Goal: Task Accomplishment & Management: Manage account settings

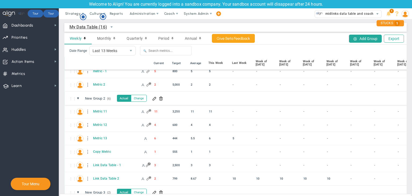
scroll to position [107, 0]
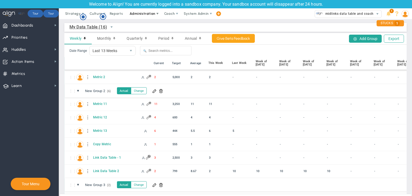
click at [137, 13] on span "Administration" at bounding box center [143, 14] width 26 height 4
click at [43, 48] on span "Huddles Huddles" at bounding box center [29, 49] width 59 height 12
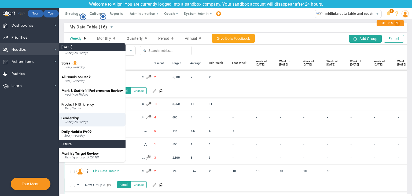
scroll to position [21, 0]
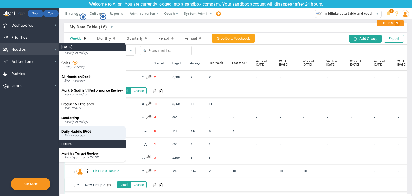
click at [78, 132] on span "Daily Huddle 19/09" at bounding box center [76, 131] width 30 height 4
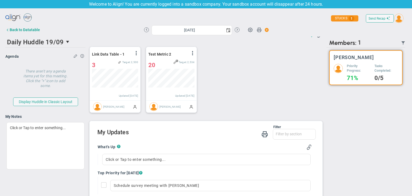
scroll to position [61, 0]
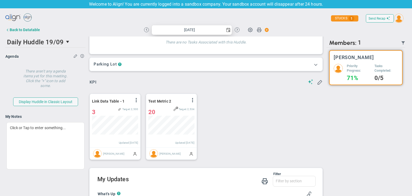
click at [225, 34] on span "select" at bounding box center [228, 29] width 8 height 9
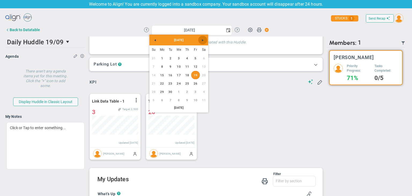
click at [203, 42] on link "Next" at bounding box center [202, 40] width 9 height 9
click at [183, 60] on link "31" at bounding box center [179, 58] width 8 height 8
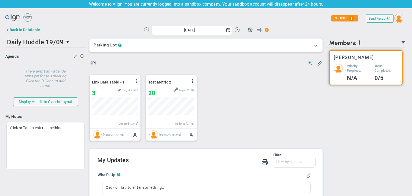
scroll to position [81, 0]
click at [191, 80] on span at bounding box center [193, 81] width 4 height 4
click at [0, 0] on li "Edit" at bounding box center [0, 0] width 0 height 0
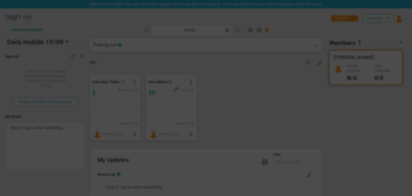
type input "[DATE]"
radio input "true"
checkbox input "false"
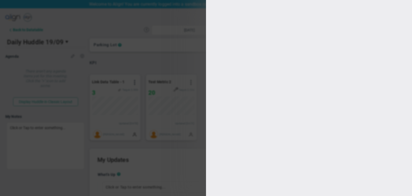
type input "1"
type input "2534"
checkbox input "true"
type input "[PERSON_NAME]"
radio input "true"
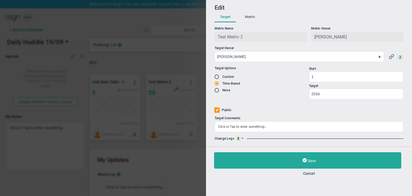
click at [242, 139] on span at bounding box center [242, 138] width 3 height 3
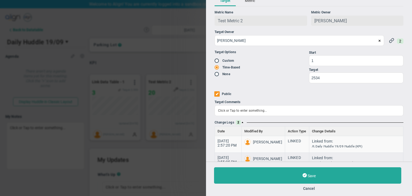
scroll to position [29, 0]
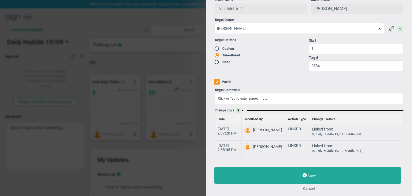
click at [313, 189] on button "Cancel" at bounding box center [309, 188] width 190 height 4
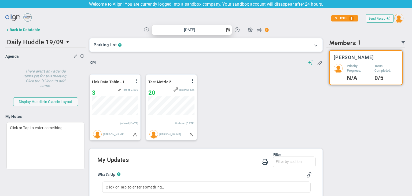
click at [225, 32] on span "select" at bounding box center [228, 29] width 8 height 9
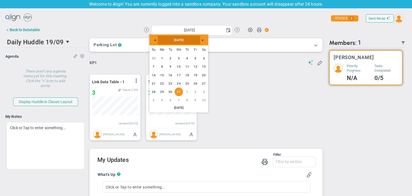
click at [198, 39] on link "[DATE]" at bounding box center [179, 40] width 42 height 9
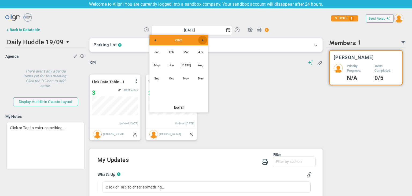
click at [205, 42] on link "Next" at bounding box center [202, 40] width 9 height 9
click at [158, 52] on link "Jan" at bounding box center [156, 51] width 13 height 13
click at [184, 58] on link "1" at bounding box center [187, 58] width 8 height 8
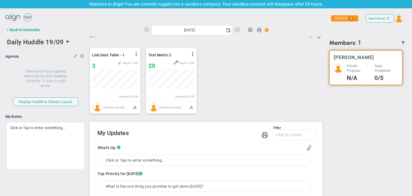
scroll to position [19, 46]
click at [193, 52] on span at bounding box center [193, 54] width 4 height 4
click at [177, 64] on li "Edit" at bounding box center [178, 64] width 38 height 7
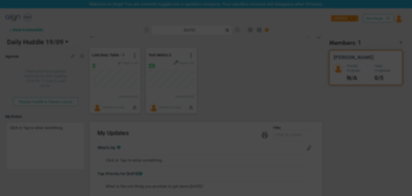
type input "[DATE]"
radio input "true"
checkbox input "false"
type input "[PERSON_NAME]"
radio input "true"
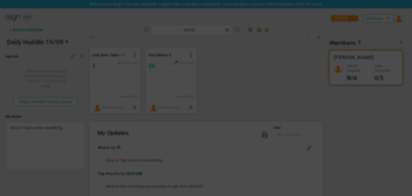
type input "1"
type input "2534"
checkbox input "true"
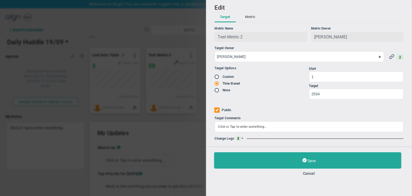
click at [242, 138] on span at bounding box center [242, 138] width 3 height 3
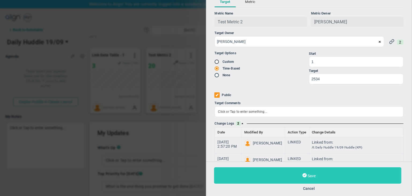
scroll to position [29, 0]
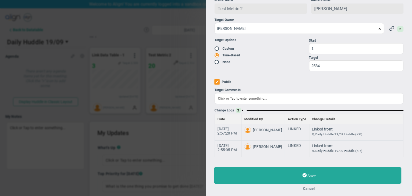
click at [308, 189] on button "Cancel" at bounding box center [309, 188] width 190 height 4
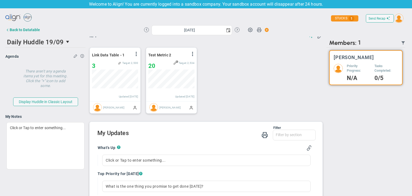
scroll to position [54, 0]
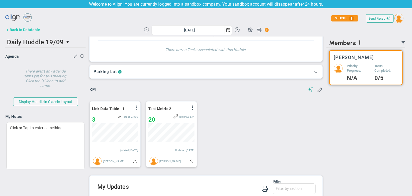
click at [25, 30] on div "Back to Datatable" at bounding box center [25, 30] width 30 height 4
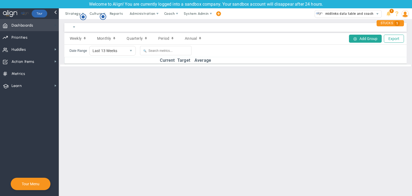
click at [55, 24] on span at bounding box center [55, 25] width 4 height 4
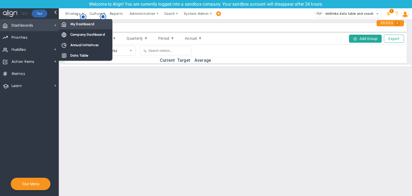
click at [76, 21] on div "My Dashboard" at bounding box center [86, 24] width 54 height 10
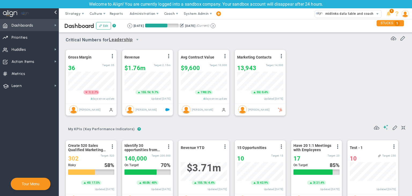
click at [42, 27] on span "Dashboards Dashboards" at bounding box center [29, 25] width 59 height 12
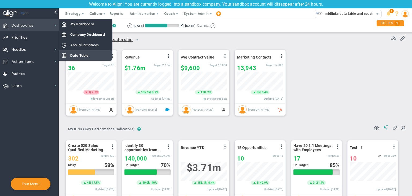
click at [76, 53] on span "Data Table" at bounding box center [79, 55] width 18 height 5
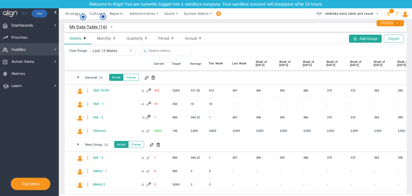
click at [47, 46] on span "Huddles Huddles" at bounding box center [29, 49] width 59 height 12
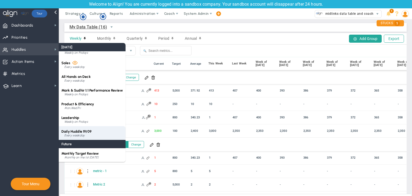
click at [86, 129] on div "Daily Huddle 19/09 Every weekday" at bounding box center [92, 133] width 67 height 14
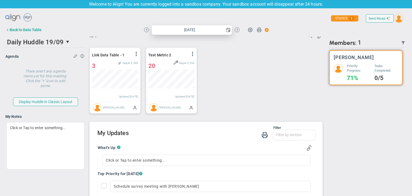
click at [226, 30] on span "select" at bounding box center [228, 30] width 4 height 4
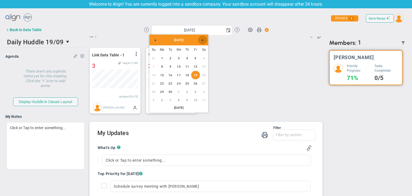
click at [201, 41] on span "Next" at bounding box center [203, 40] width 4 height 4
click at [200, 40] on link "Next" at bounding box center [202, 40] width 9 height 9
click at [190, 58] on link "1" at bounding box center [187, 58] width 8 height 8
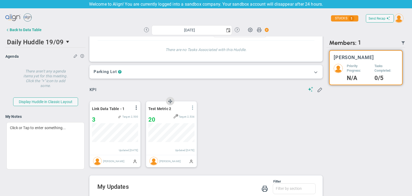
click at [191, 108] on span at bounding box center [193, 108] width 4 height 4
click at [167, 118] on li "Edit" at bounding box center [178, 118] width 38 height 7
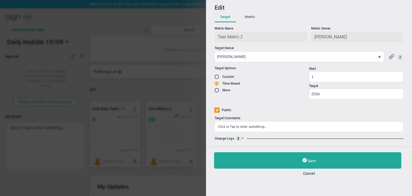
click at [241, 139] on span at bounding box center [242, 138] width 3 height 3
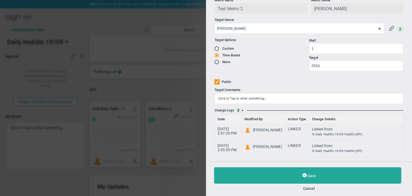
click at [311, 184] on div "Save Cancel" at bounding box center [309, 178] width 190 height 23
click at [309, 192] on div "Save Cancel" at bounding box center [309, 179] width 206 height 34
click at [310, 189] on button "Cancel" at bounding box center [309, 188] width 190 height 4
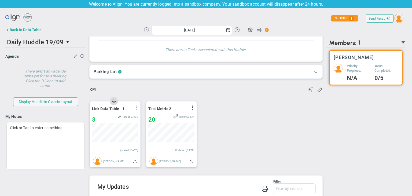
click at [137, 108] on span at bounding box center [136, 108] width 4 height 4
click at [125, 116] on li "Edit" at bounding box center [121, 118] width 38 height 7
type input "[DATE]"
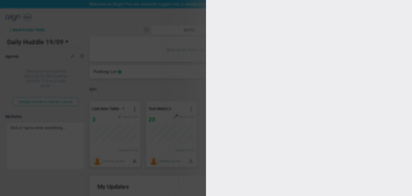
type input "[PERSON_NAME]"
radio input "true"
type input "1"
type input "2500"
checkbox input "true"
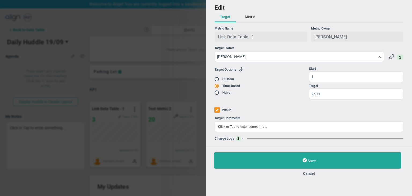
click at [248, 138] on div "Change Logs 2" at bounding box center [309, 138] width 189 height 5
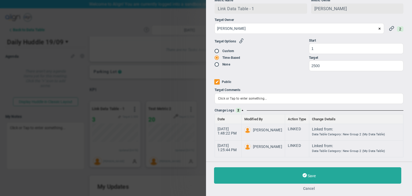
click at [307, 187] on button "Cancel" at bounding box center [309, 188] width 190 height 4
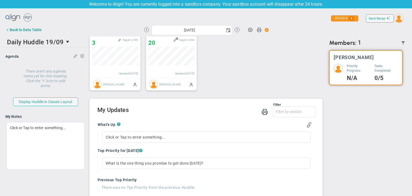
scroll to position [134, 0]
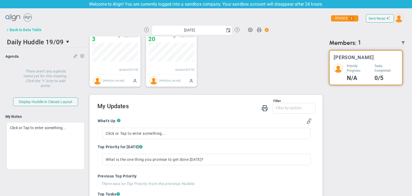
click at [38, 31] on div "Back to Data Table" at bounding box center [26, 30] width 32 height 4
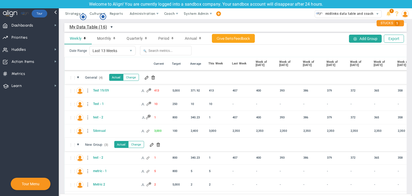
click at [112, 28] on span "select" at bounding box center [112, 27] width 4 height 4
click at [103, 39] on li "+ Manage Data Tables" at bounding box center [99, 39] width 59 height 11
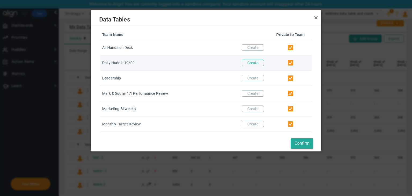
click at [253, 66] on button "Create" at bounding box center [253, 63] width 22 height 6
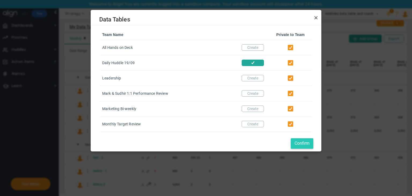
click at [303, 147] on button "Confirm" at bounding box center [302, 143] width 23 height 10
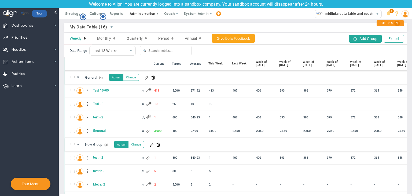
click at [155, 17] on span "Administration" at bounding box center [143, 13] width 34 height 11
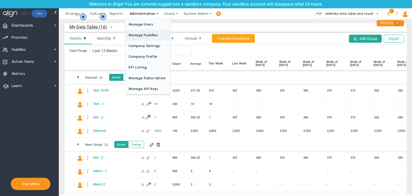
click at [153, 32] on span "Manage Huddles" at bounding box center [148, 35] width 44 height 11
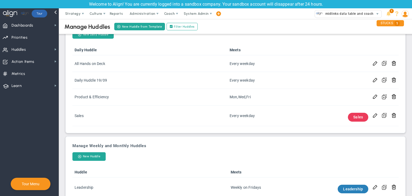
scroll to position [27, 0]
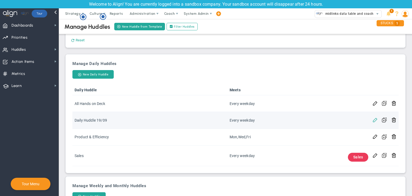
click at [373, 121] on span at bounding box center [375, 119] width 5 height 5
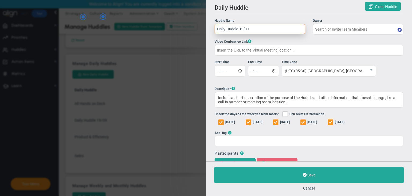
type input "[PERSON_NAME]"
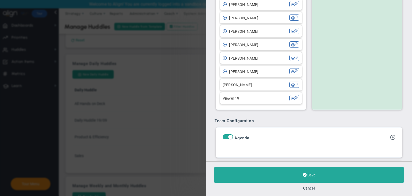
scroll to position [242, 0]
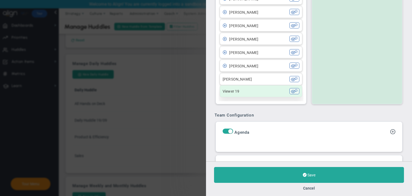
click at [244, 94] on div "Viewer 19" at bounding box center [256, 91] width 67 height 6
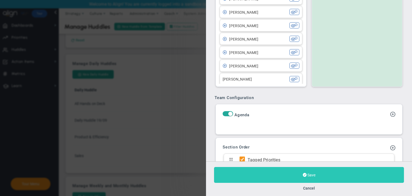
click at [307, 170] on button "Save" at bounding box center [309, 175] width 190 height 16
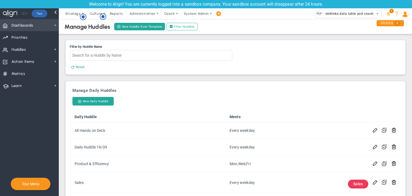
click at [9, 29] on span "Dashboards Dashboards" at bounding box center [29, 25] width 59 height 12
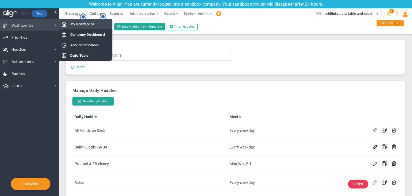
click at [87, 28] on div "My Dashboard" at bounding box center [86, 24] width 54 height 10
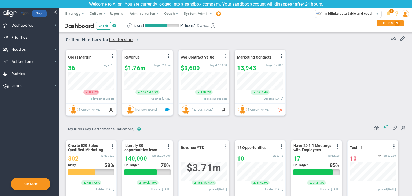
scroll to position [19, 46]
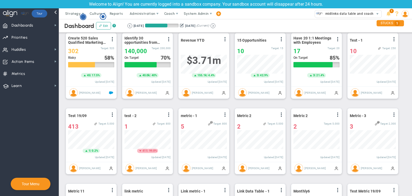
click at [82, 19] on icon "Hotspot (open by clicking or pressing space/enter)" at bounding box center [83, 17] width 6 height 6
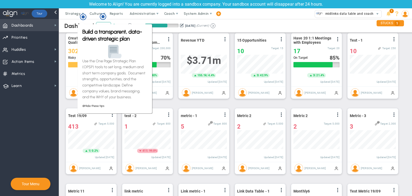
click at [56, 30] on span "Dashboards Dashboards" at bounding box center [29, 25] width 59 height 12
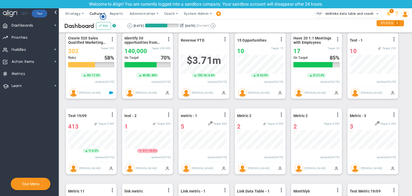
click at [99, 16] on span "Culture" at bounding box center [96, 13] width 21 height 11
click at [69, 31] on div "Dashboard Edit ? Retrieving period... [DATE] [DATE] (Current)" at bounding box center [236, 25] width 364 height 13
click at [105, 17] on g "Hotspot (open by clicking or pressing space/enter)" at bounding box center [103, 17] width 6 height 6
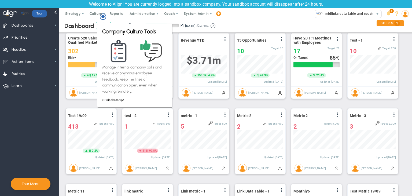
click at [258, 16] on div "Strategy One Page Strategic Plan Alignment Checklist 4D Vision Summary Function…" at bounding box center [206, 13] width 412 height 11
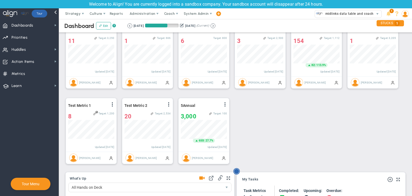
click at [237, 171] on circle "Hotspot (open by clicking or pressing space/enter)" at bounding box center [236, 171] width 5 height 5
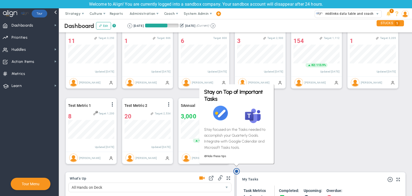
click at [280, 125] on div "Create 520 Sales Qualified Marketing Leads View Historical Graph Edit Make "No …" at bounding box center [233, 18] width 347 height 302
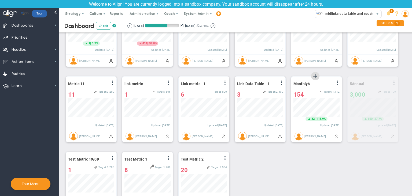
drag, startPoint x: 203, startPoint y: 151, endPoint x: 339, endPoint y: 133, distance: 137.0
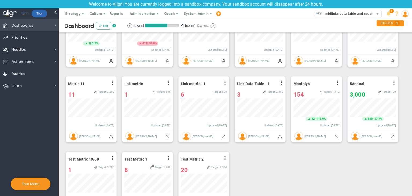
click at [37, 29] on span "Dashboards Dashboards" at bounding box center [29, 25] width 59 height 12
click at [57, 28] on span "Dashboards Dashboards" at bounding box center [29, 25] width 59 height 12
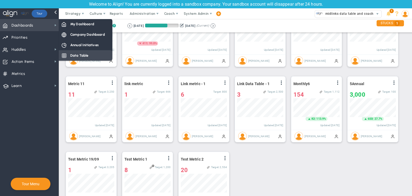
click at [83, 56] on span "Data Table" at bounding box center [79, 55] width 18 height 5
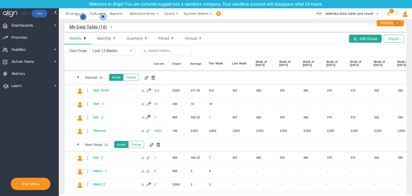
click at [84, 16] on circle "Hotspot (open by clicking or pressing space/enter)" at bounding box center [83, 16] width 5 height 5
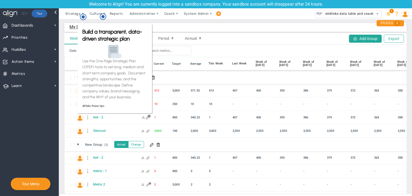
click at [64, 55] on div "Date Range Last 13 Weeks 13 🔍" at bounding box center [235, 51] width 343 height 12
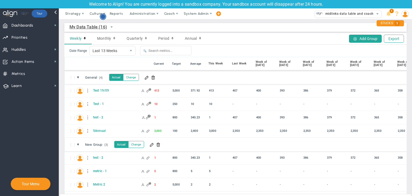
click at [106, 17] on circle "Hotspot (open by clicking or pressing space/enter)" at bounding box center [103, 17] width 6 height 6
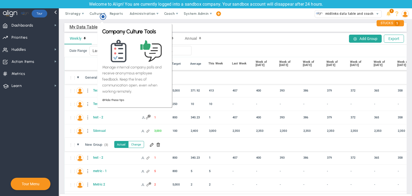
click at [70, 24] on span "My Data Table (16)" at bounding box center [99, 27] width 59 height 9
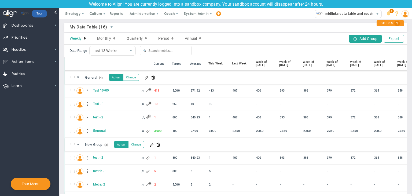
click at [405, 17] on img at bounding box center [405, 13] width 7 height 7
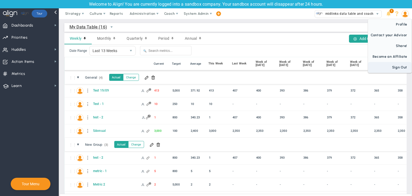
click at [400, 71] on span "Sign Out" at bounding box center [389, 67] width 43 height 11
